Goal: Task Accomplishment & Management: Manage account settings

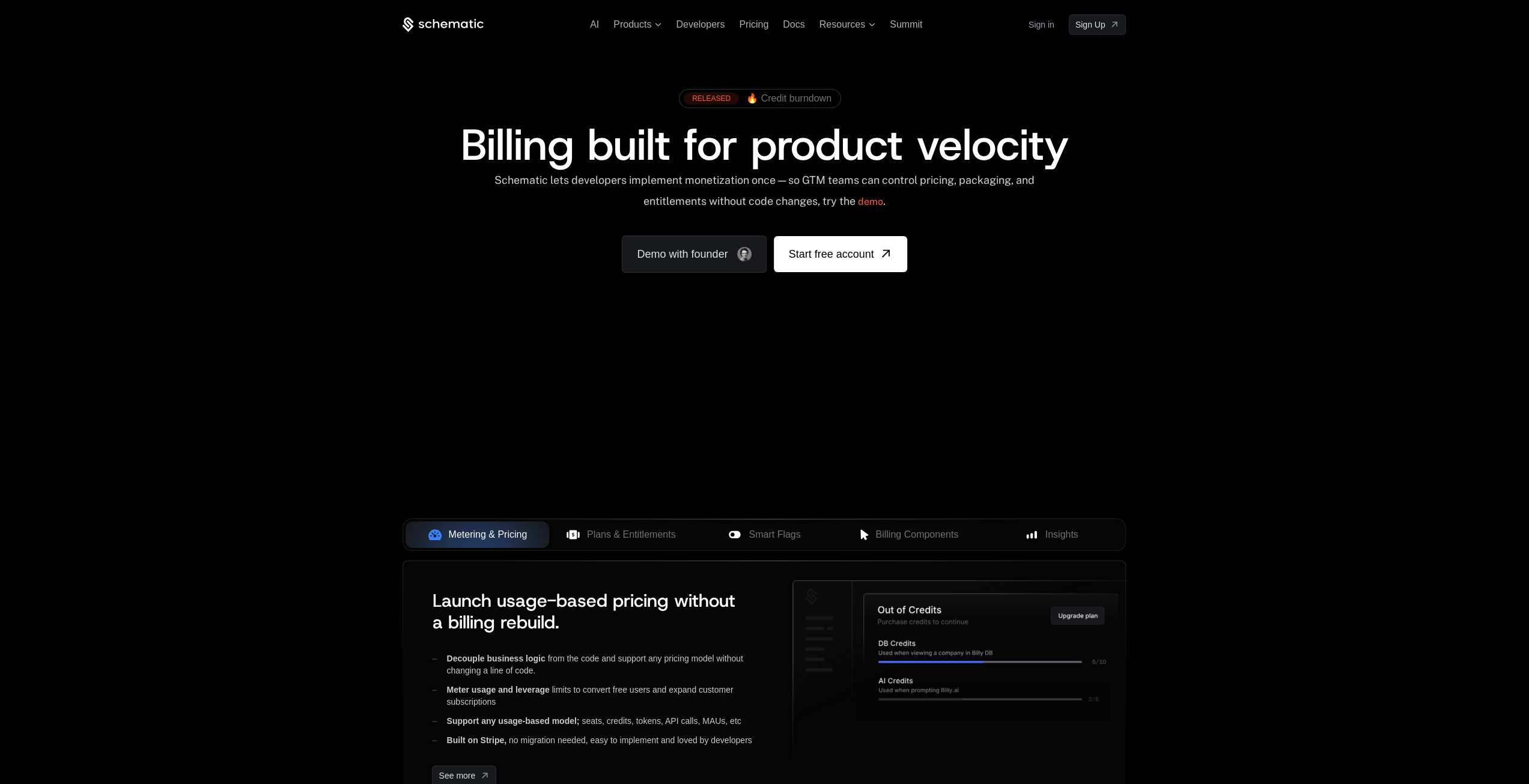
click at [1037, 23] on link "Sign in" at bounding box center [1042, 25] width 26 height 19
click at [1049, 23] on link "Sign in" at bounding box center [1042, 25] width 26 height 19
click at [1083, 27] on span "Sign Up" at bounding box center [1090, 24] width 30 height 12
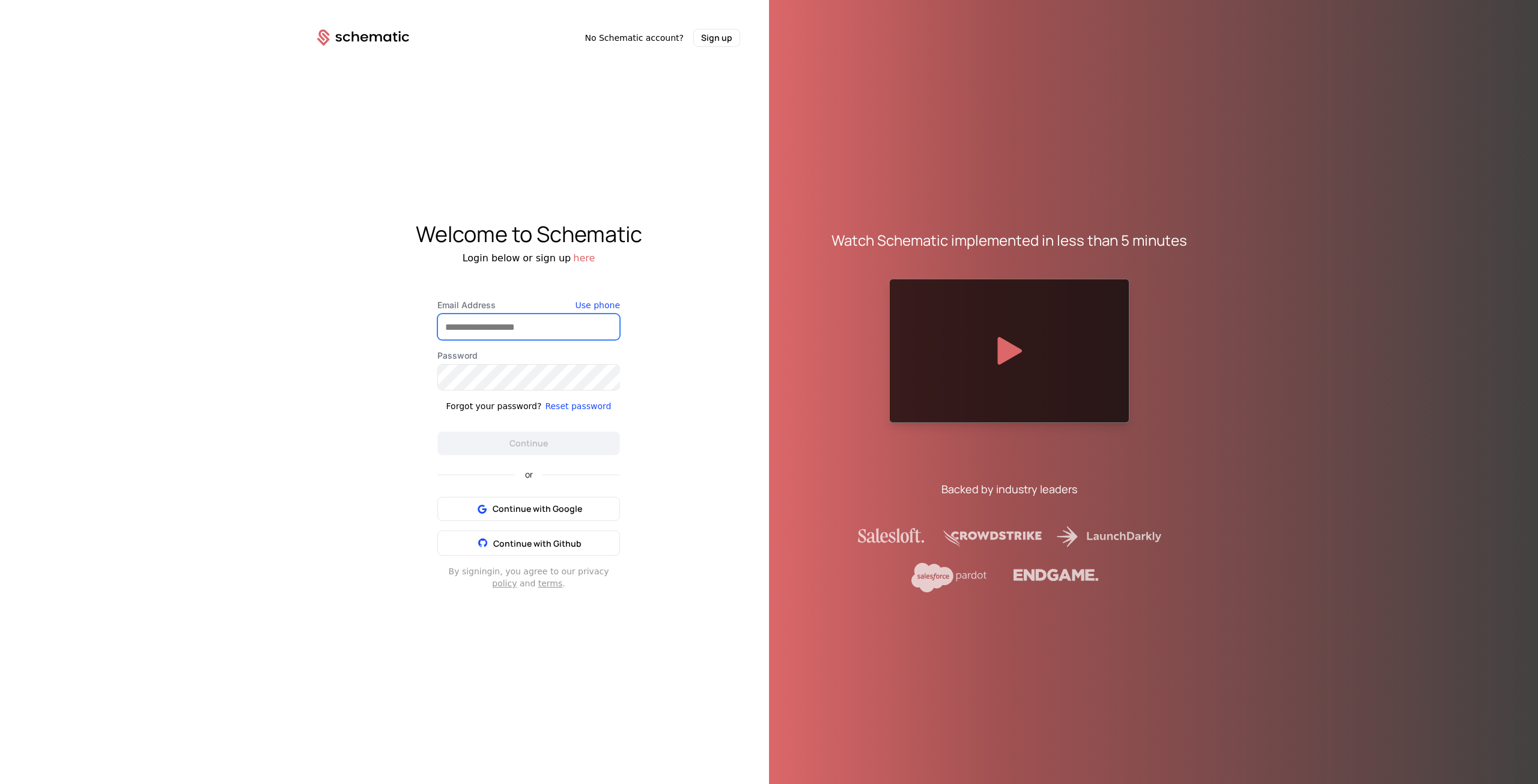
click at [541, 326] on input "Email Address" at bounding box center [529, 326] width 182 height 25
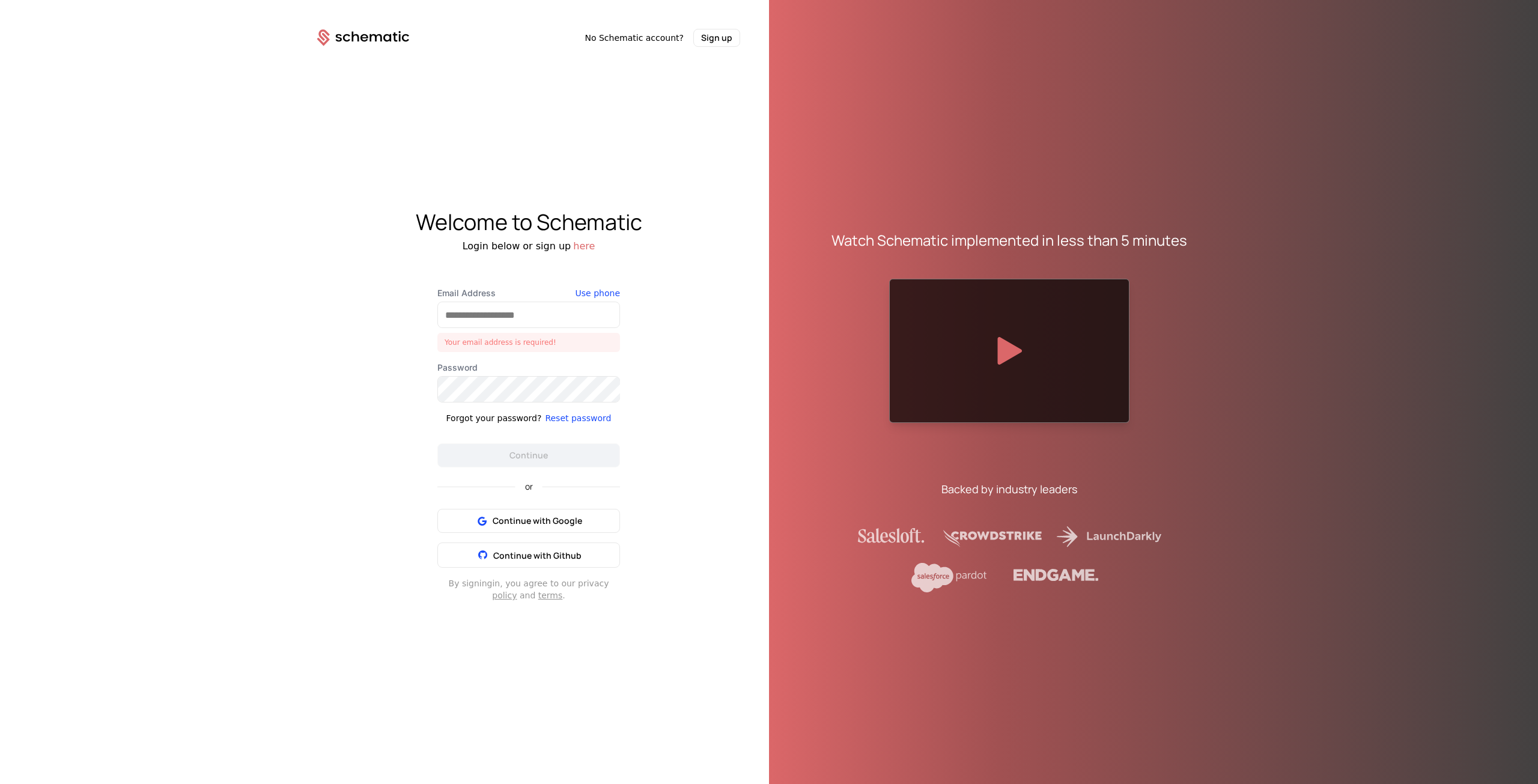
click at [683, 286] on div "Welcome to Schematic Login below or sign up here Email Address Your email addre…" at bounding box center [529, 406] width 481 height 718
click at [534, 523] on span "Continue with Google" at bounding box center [537, 520] width 90 height 12
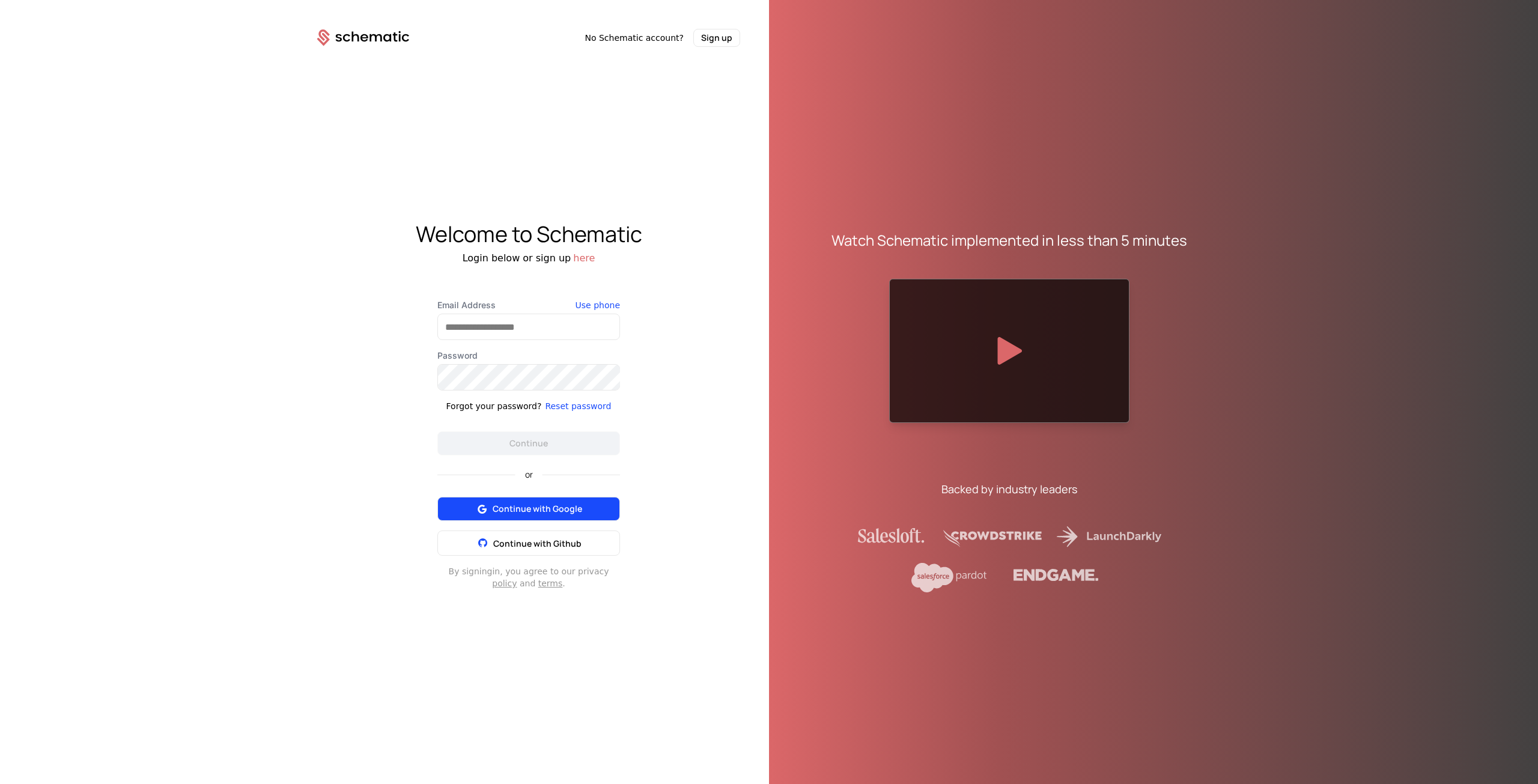
click at [545, 507] on span "Continue with Google" at bounding box center [537, 508] width 90 height 12
click at [494, 330] on input "Email Address" at bounding box center [529, 326] width 182 height 25
click at [585, 325] on input "Email Address" at bounding box center [529, 326] width 182 height 25
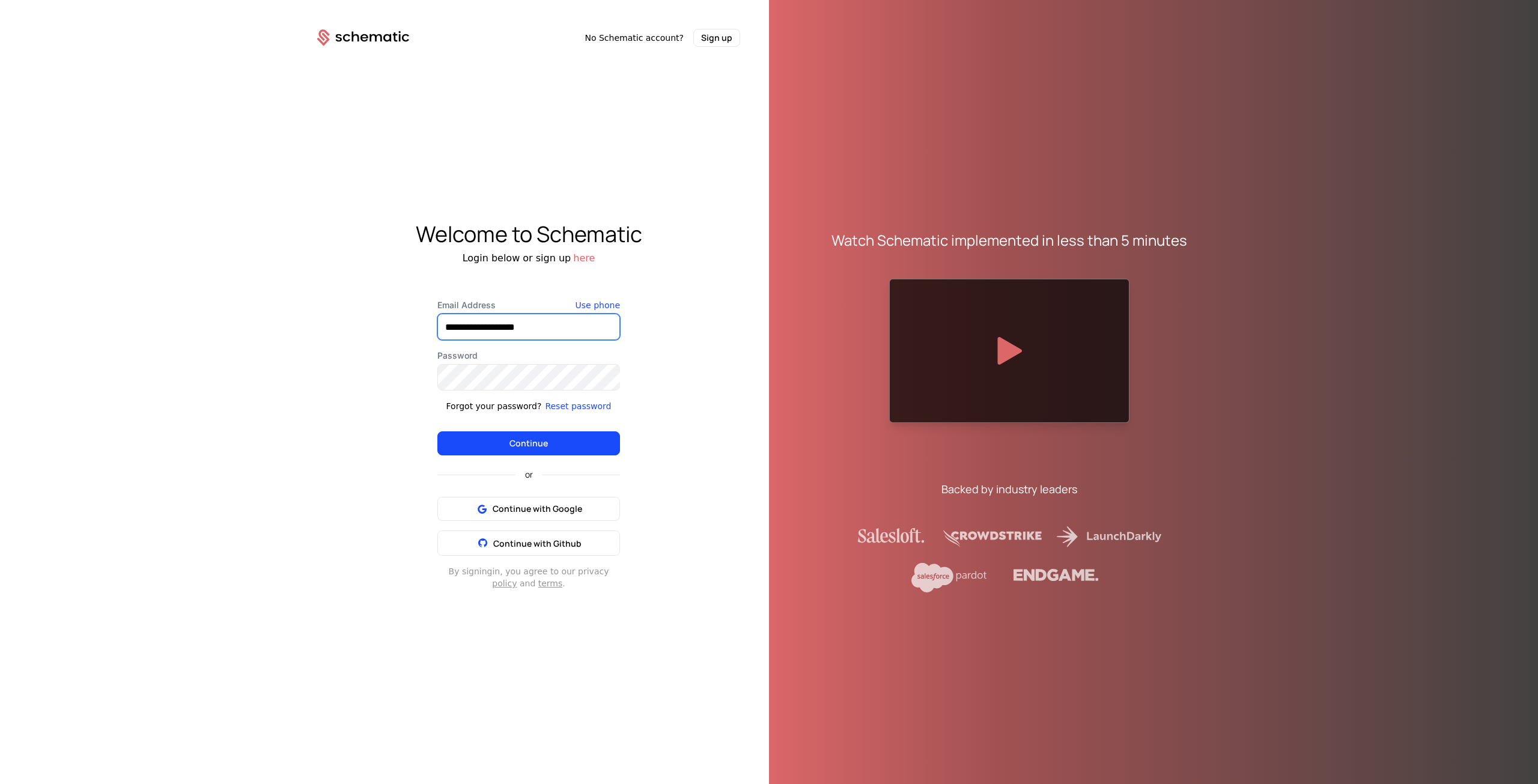
type input "**********"
click at [656, 395] on div "**********" at bounding box center [529, 406] width 481 height 718
click at [577, 444] on button "Continue" at bounding box center [529, 444] width 182 height 24
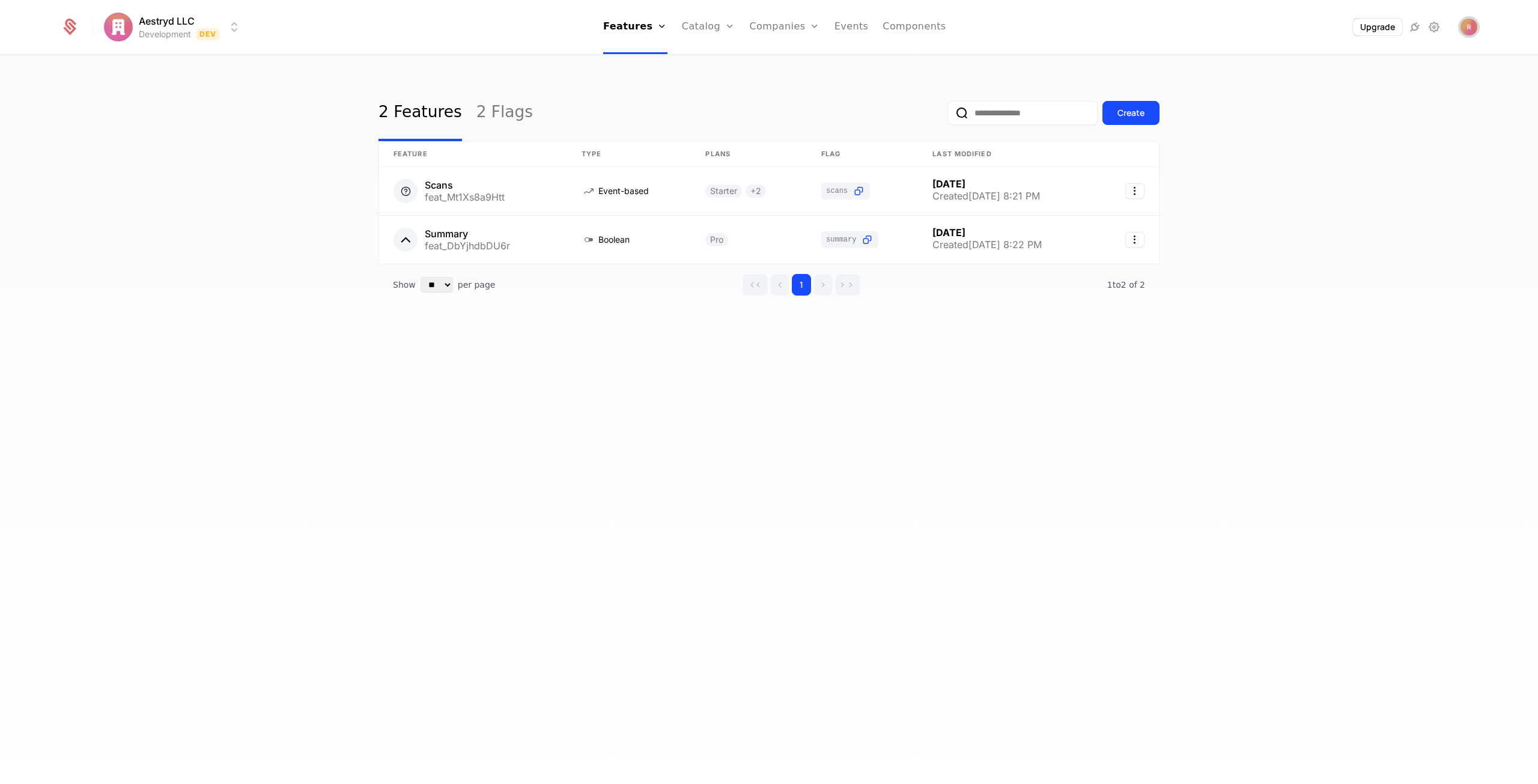
click at [1466, 29] on img "Open user button" at bounding box center [1469, 27] width 17 height 17
click at [224, 27] on html "Aestryd LLC Development Dev Features Features Flags Catalog Plans Add Ons Credi…" at bounding box center [769, 392] width 1538 height 784
click at [177, 29] on html "Aestryd LLC Development Dev Features Features Flags Catalog Plans Add Ons Credi…" at bounding box center [769, 392] width 1538 height 784
click at [236, 28] on html "Aestryd LLC Development Dev Features Features Flags Catalog Plans Add Ons Credi…" at bounding box center [769, 392] width 1538 height 784
click at [1465, 25] on html "Aestryd LLC Development Dev Features Features Flags Catalog Plans Add Ons Credi…" at bounding box center [769, 392] width 1538 height 784
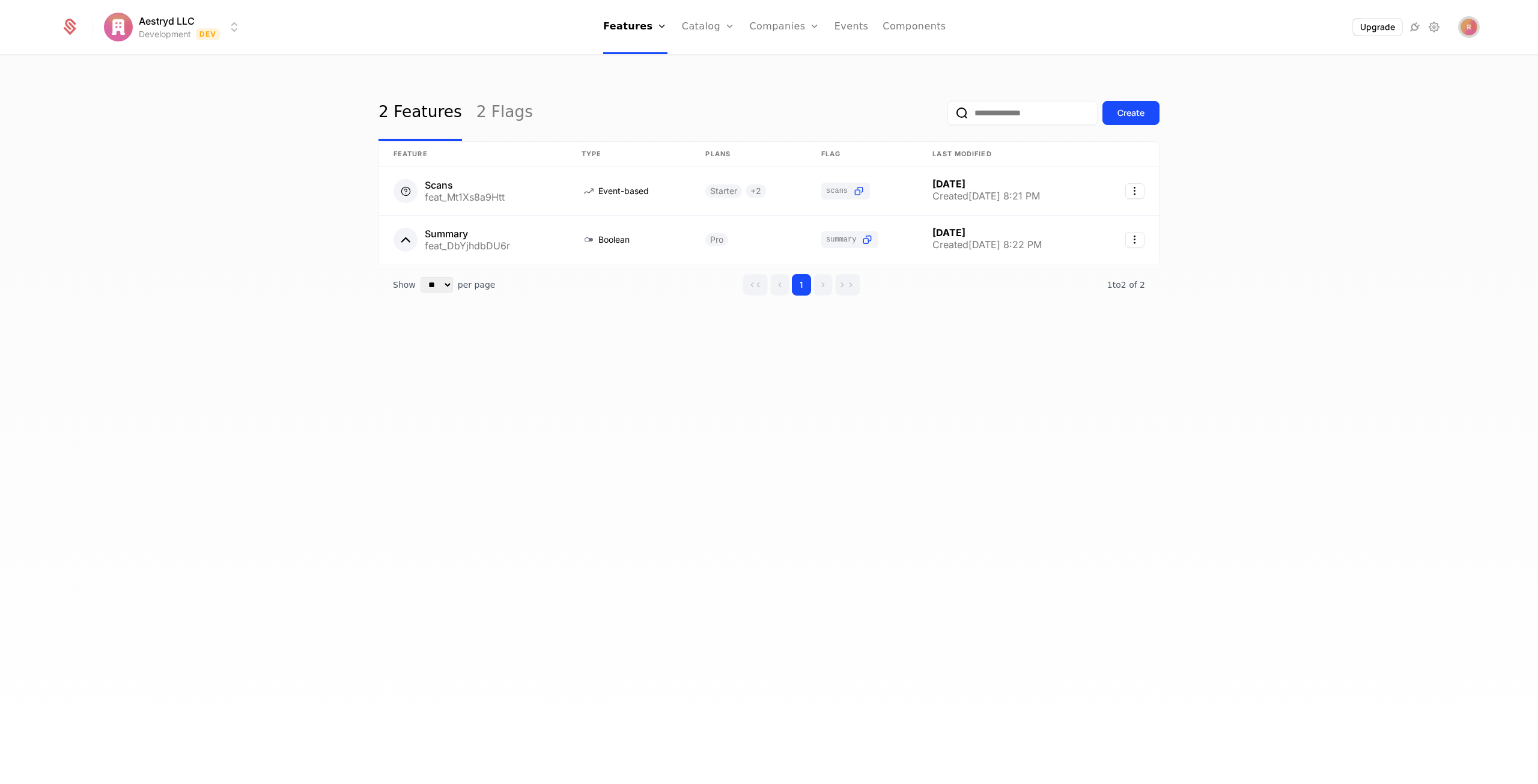
click at [1472, 33] on span "Open user button" at bounding box center [1469, 27] width 17 height 17
click at [1337, 124] on button "Sign out" at bounding box center [1364, 127] width 227 height 31
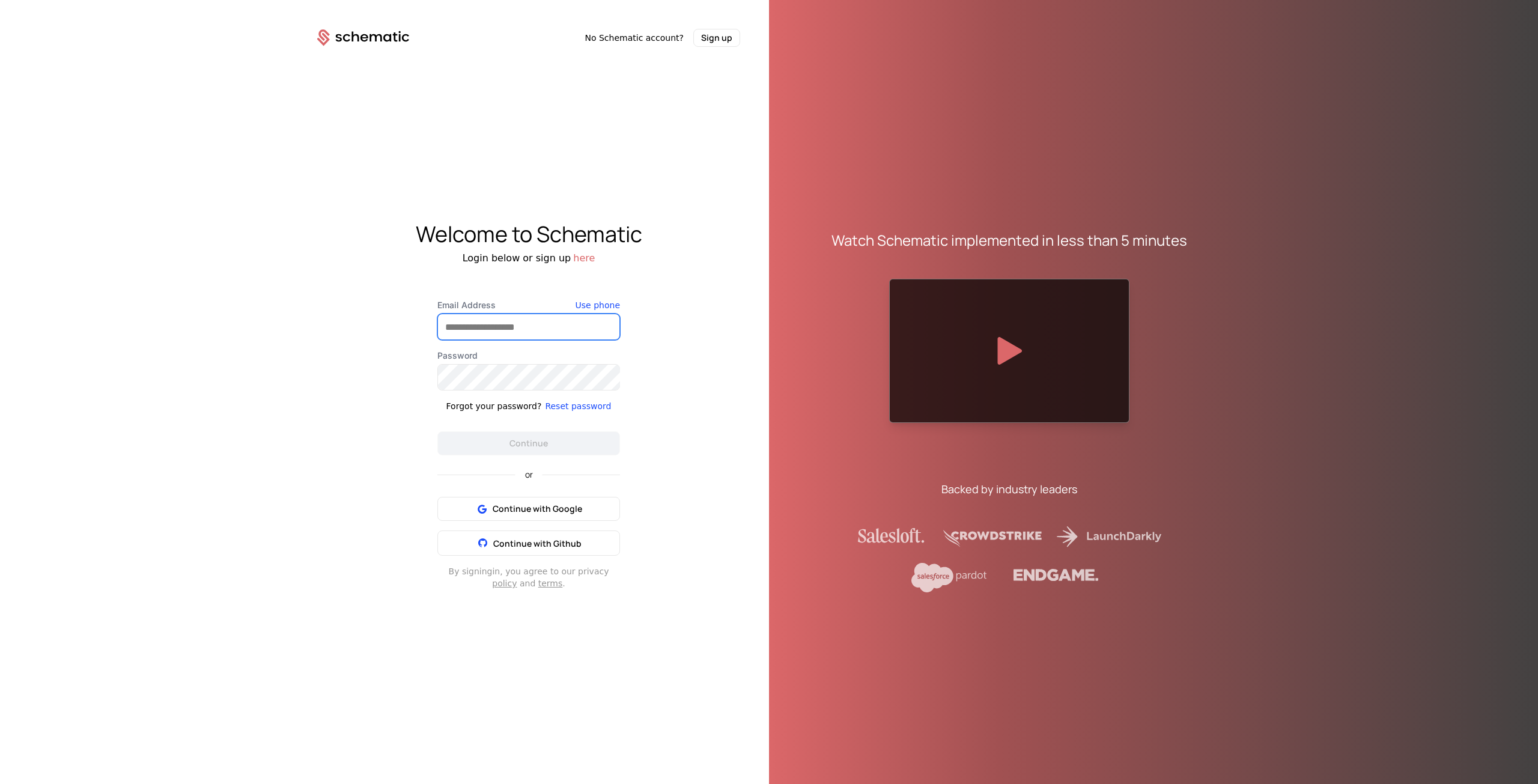
click at [511, 326] on input "Email Address" at bounding box center [529, 326] width 182 height 25
click at [616, 283] on div "Welcome to Schematic Login below or sign up here Email Address Use phone Passwo…" at bounding box center [529, 406] width 481 height 718
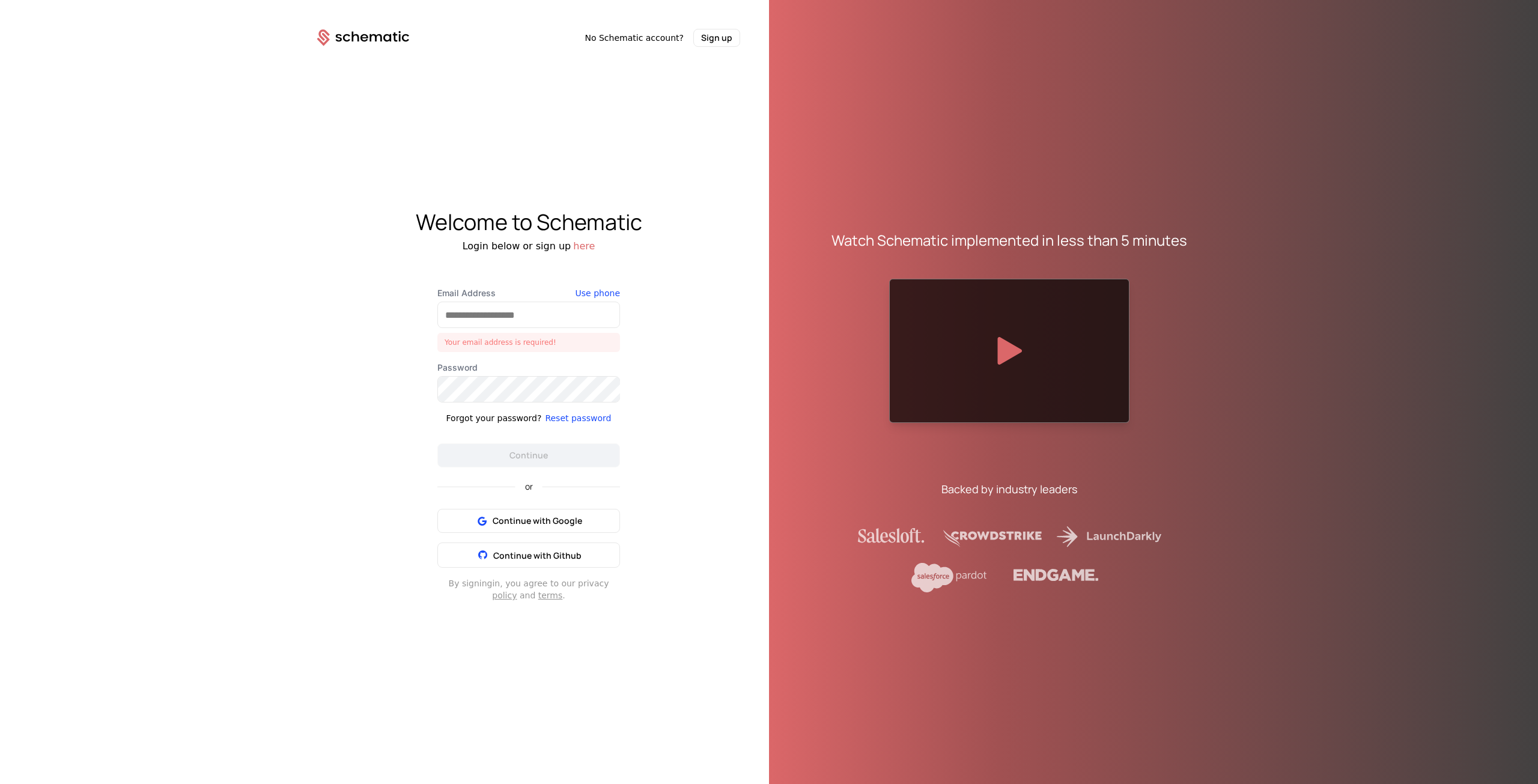
click at [578, 248] on button "here" at bounding box center [583, 246] width 22 height 15
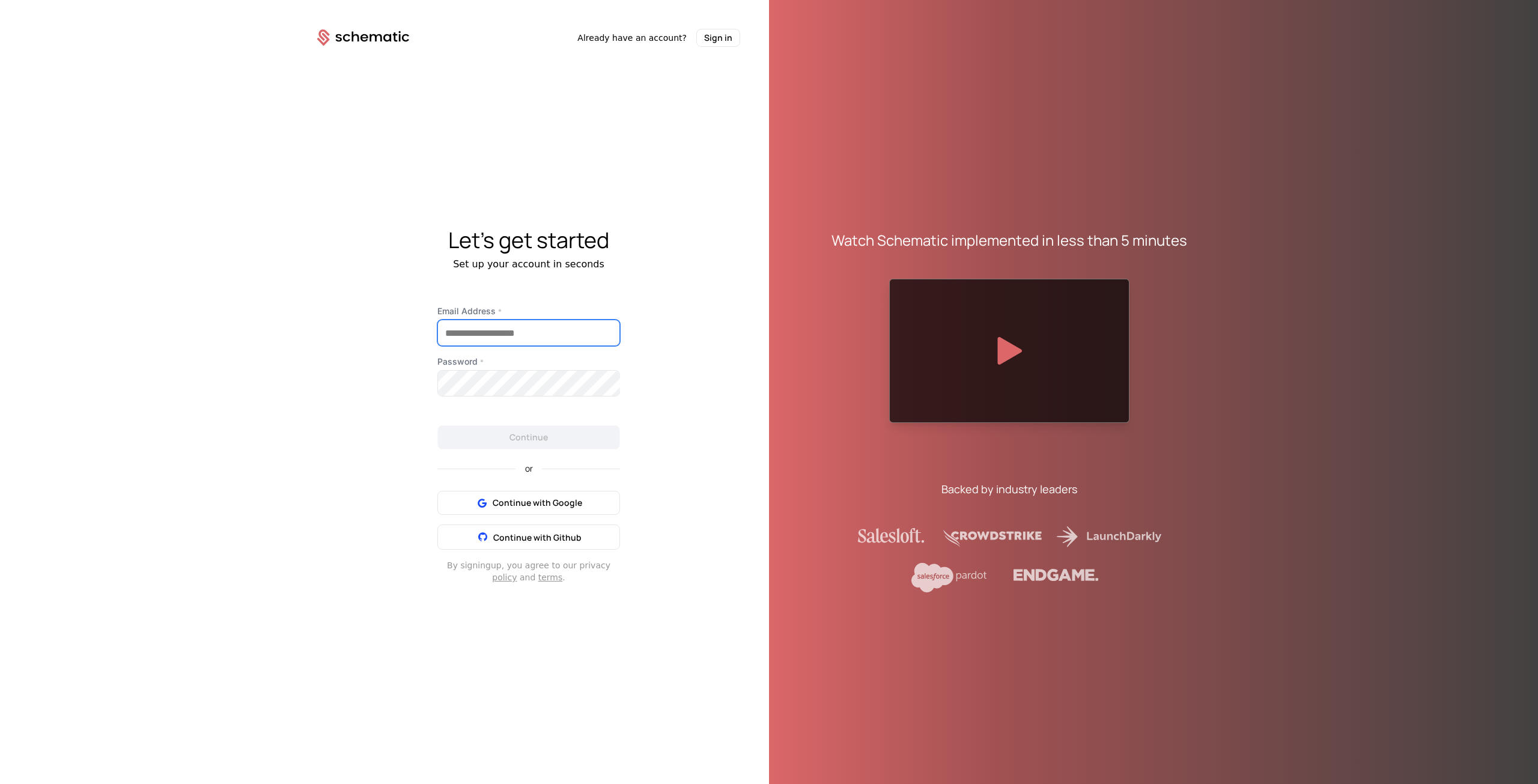
click at [500, 331] on input "Email Address *" at bounding box center [529, 332] width 182 height 25
click at [479, 336] on input "**********" at bounding box center [529, 332] width 182 height 25
type input "**********"
click at [484, 433] on button "Continue" at bounding box center [529, 437] width 182 height 24
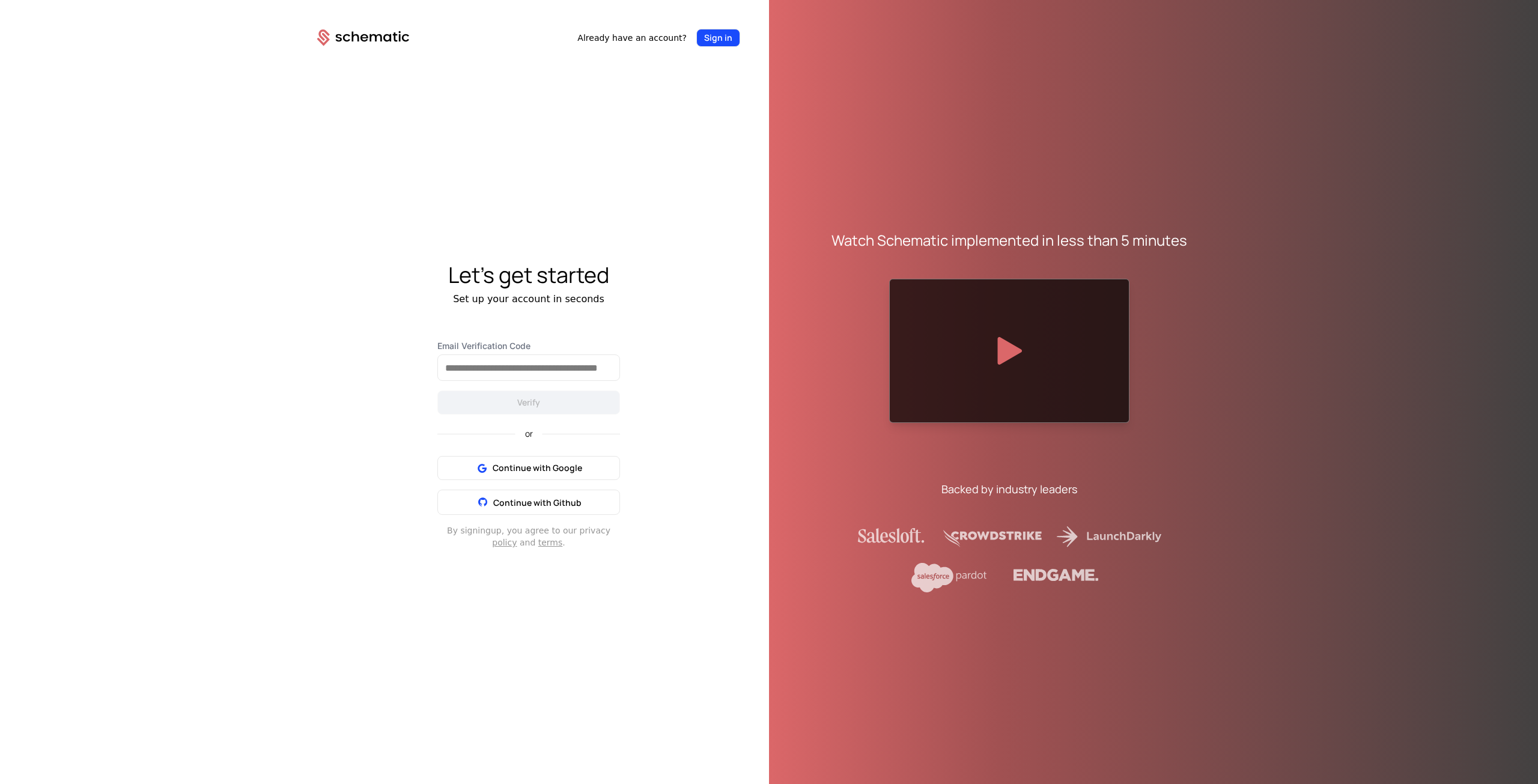
click at [712, 36] on button "Sign in" at bounding box center [718, 38] width 44 height 18
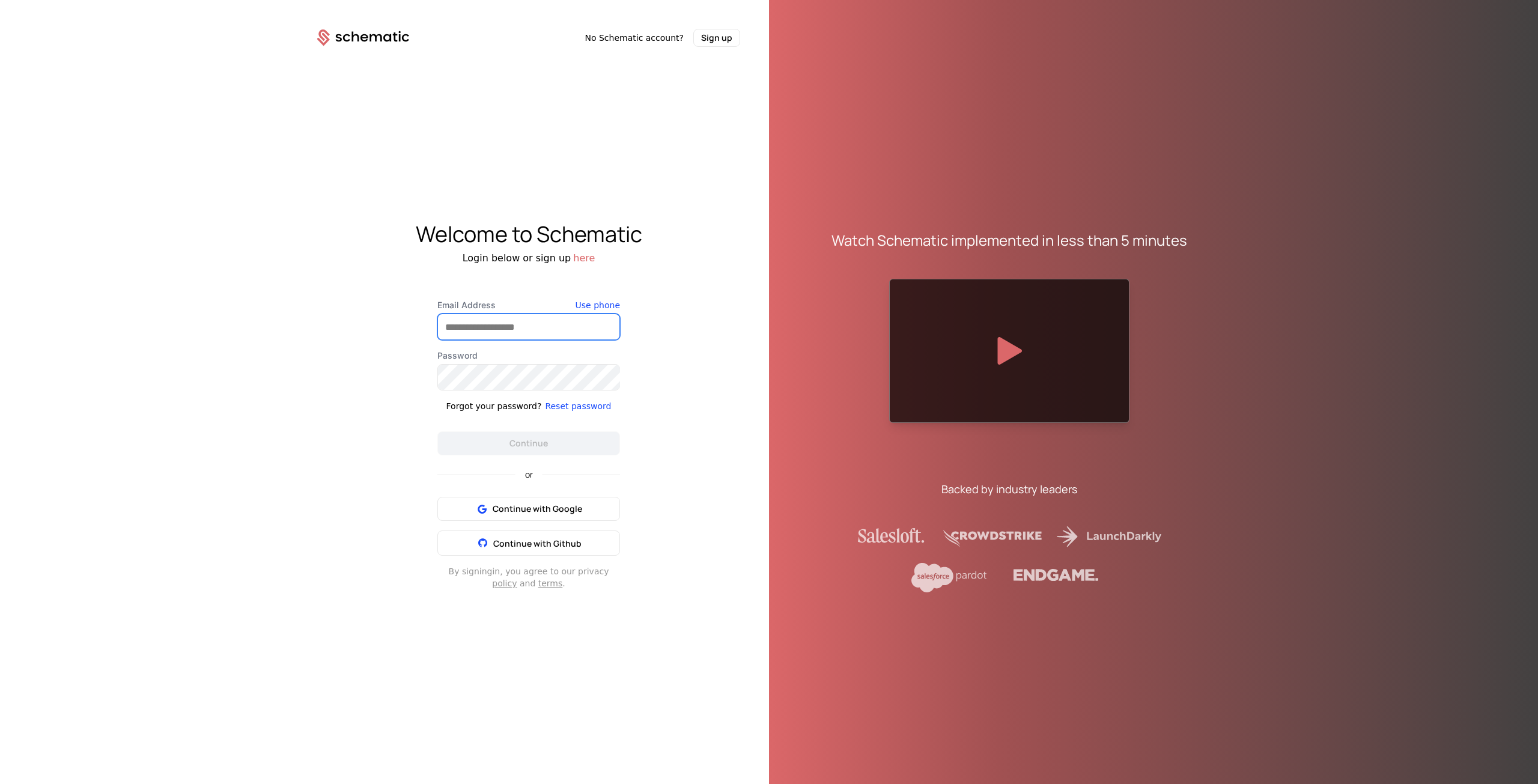
click at [523, 332] on input "Email Address" at bounding box center [529, 326] width 182 height 25
type input "**********"
click at [636, 379] on div "**********" at bounding box center [529, 444] width 240 height 290
click at [603, 440] on button "Continue" at bounding box center [529, 444] width 182 height 24
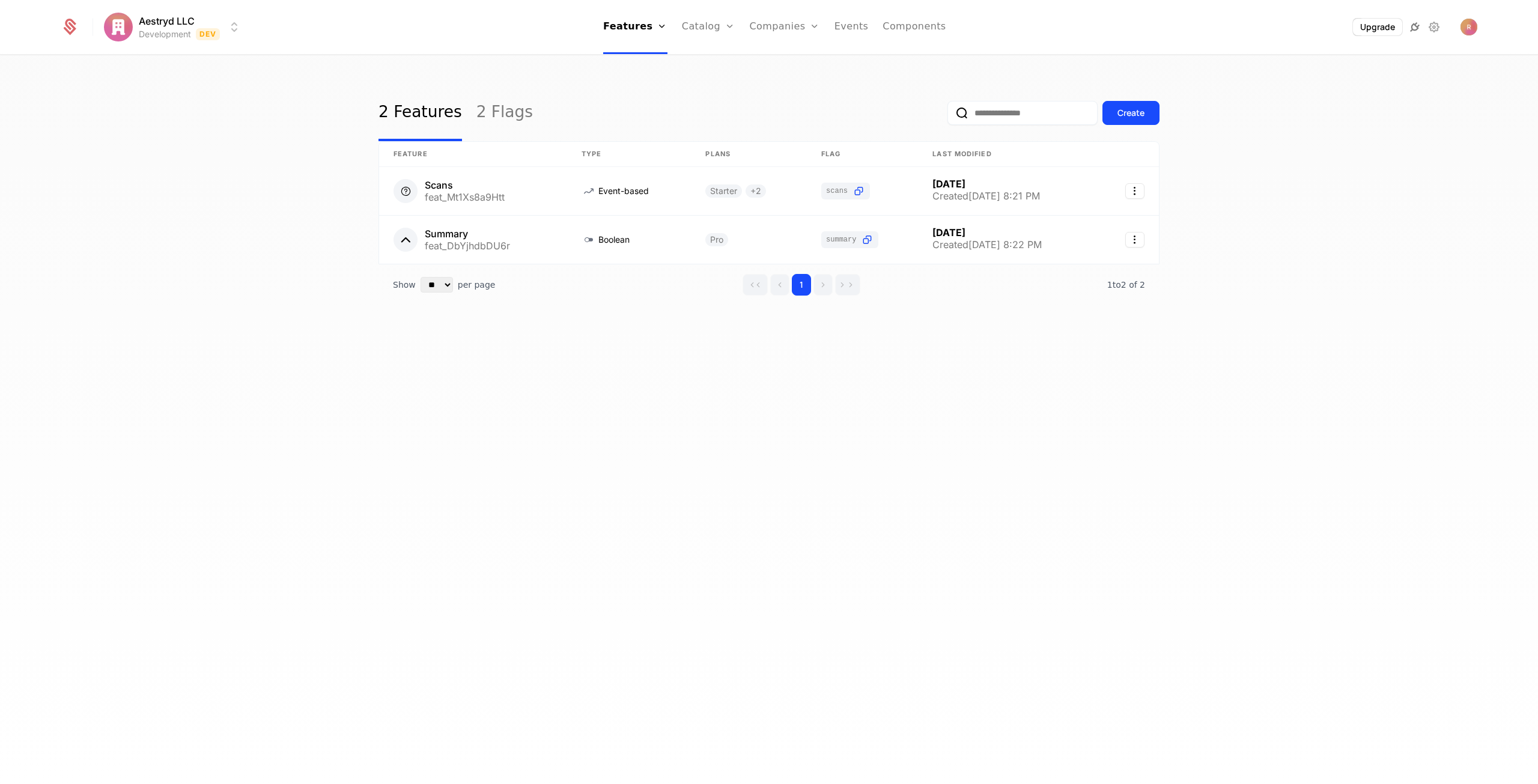
click at [1411, 29] on icon at bounding box center [1415, 27] width 15 height 15
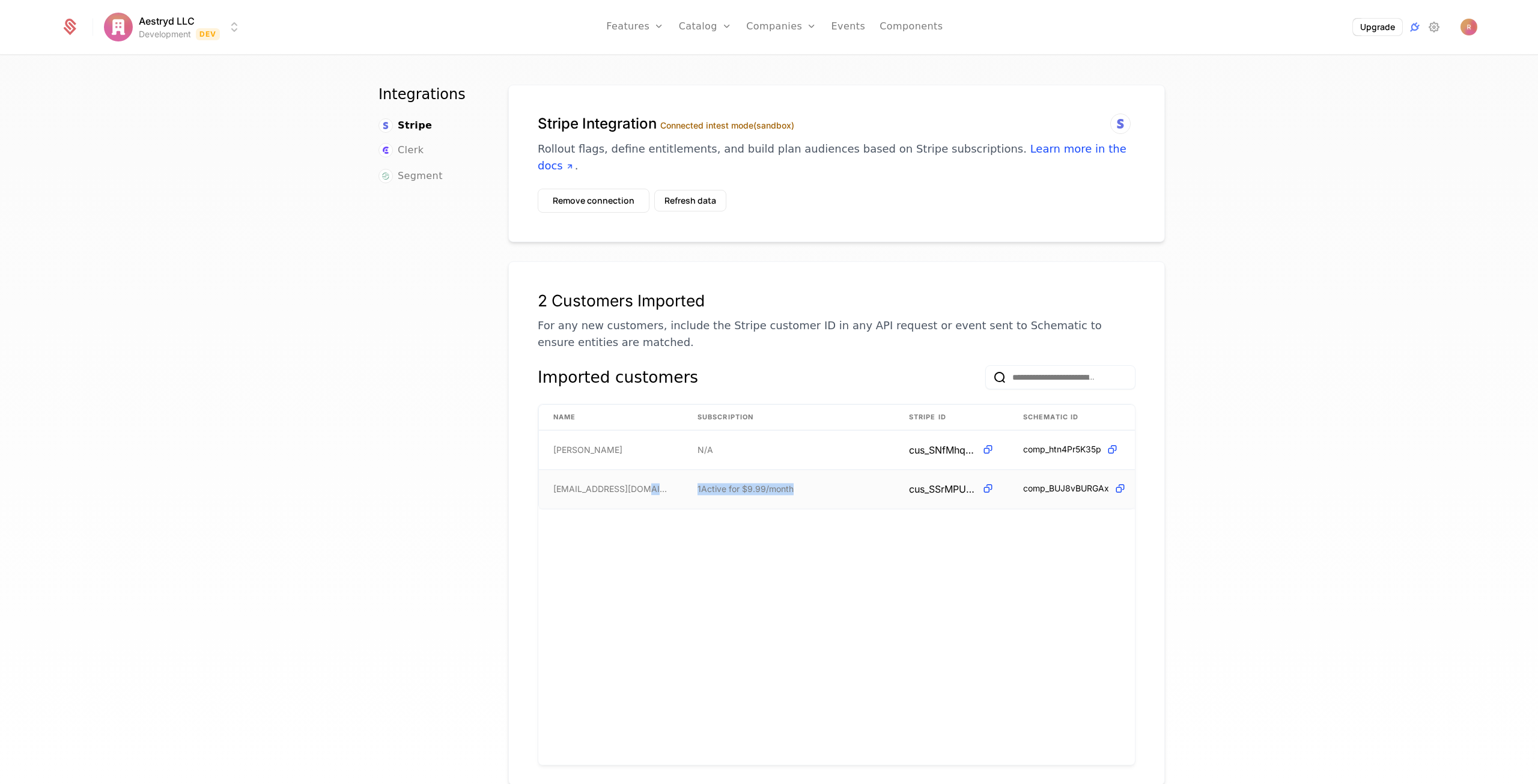
drag, startPoint x: 676, startPoint y: 472, endPoint x: 810, endPoint y: 469, distance: 134.0
click at [810, 469] on tr "[EMAIL_ADDRESS][DOMAIN_NAME] 1 Active for $9.99 / month cus_SSrMPUJochrtP0 comp…" at bounding box center [837, 489] width 596 height 39
click at [810, 469] on td "1 Active for $9.99 / month" at bounding box center [789, 489] width 211 height 39
click at [405, 149] on span "Clerk" at bounding box center [411, 150] width 26 height 15
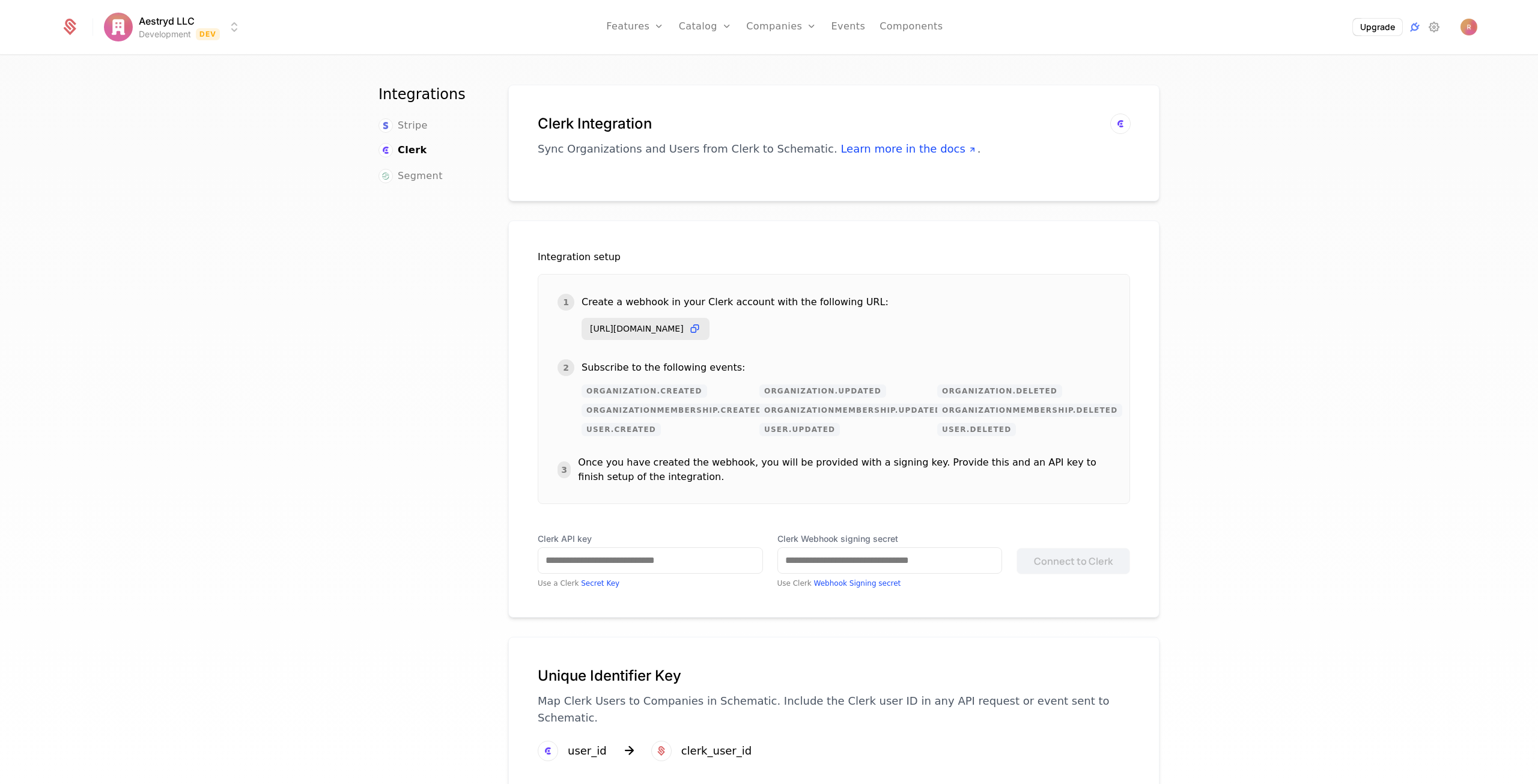
click at [417, 183] on div "Integrations Stripe Clerk Segment" at bounding box center [428, 437] width 101 height 706
click at [420, 173] on span "Segment" at bounding box center [420, 176] width 45 height 15
